Goal: Find specific page/section: Find specific page/section

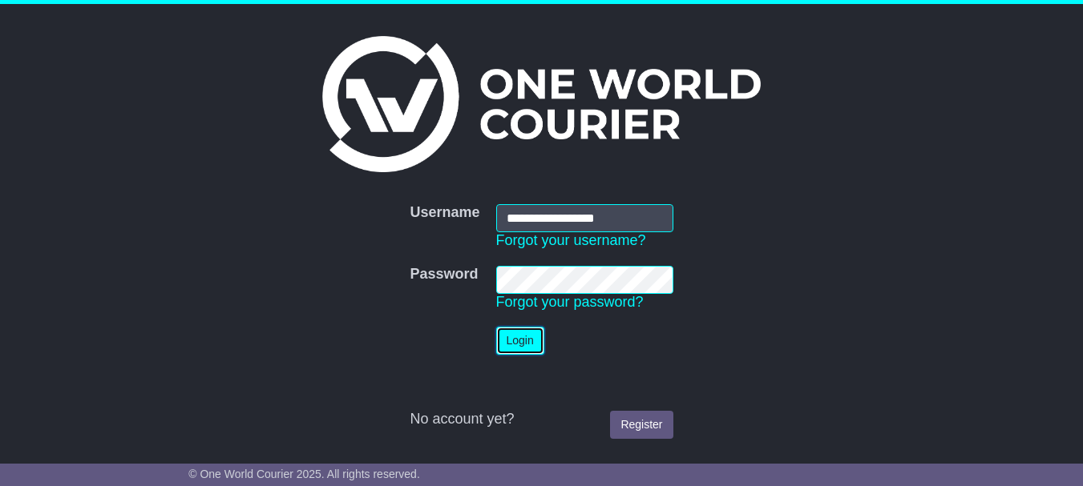
click at [522, 350] on button "Login" at bounding box center [520, 341] width 48 height 28
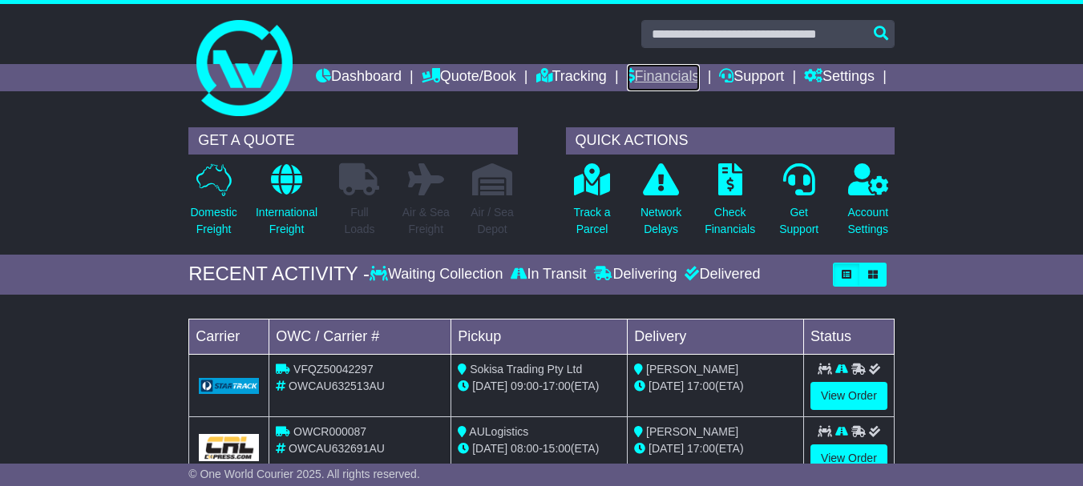
click at [700, 75] on link "Financials" at bounding box center [663, 77] width 73 height 27
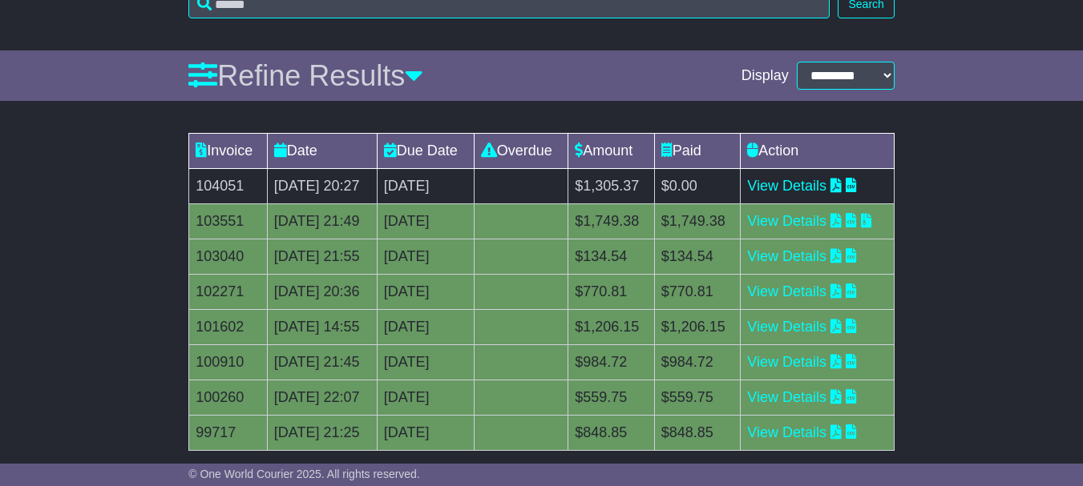
scroll to position [233, 0]
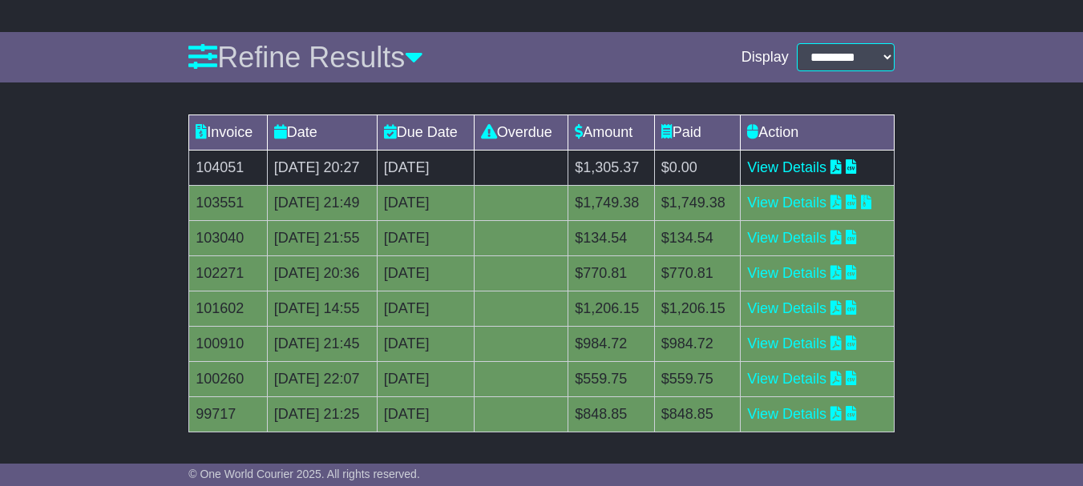
click at [1082, 227] on html "[EMAIL_ADDRESS][DOMAIN_NAME] Logout [PERSON_NAME] [EMAIL_ADDRESS][DOMAIN_NAME] …" at bounding box center [541, 10] width 1083 height 486
